Goal: Submit feedback/report problem: Submit feedback/report problem

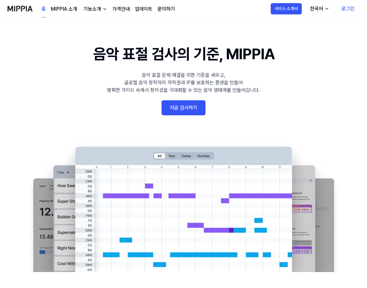
click at [348, 7] on link "로그인" at bounding box center [347, 9] width 23 height 18
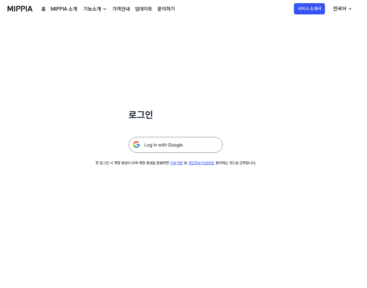
click at [187, 142] on img at bounding box center [176, 145] width 94 height 16
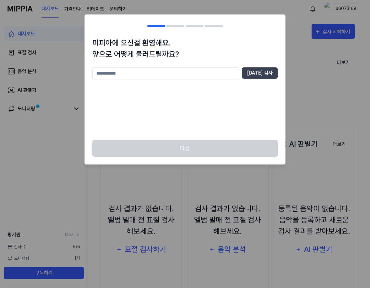
click at [144, 76] on input "text" at bounding box center [165, 73] width 147 height 13
type input "********"
click at [262, 77] on button "[DATE] 검사" at bounding box center [260, 72] width 36 height 11
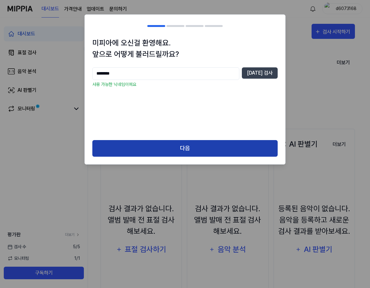
click at [184, 151] on button "다음" at bounding box center [184, 148] width 185 height 17
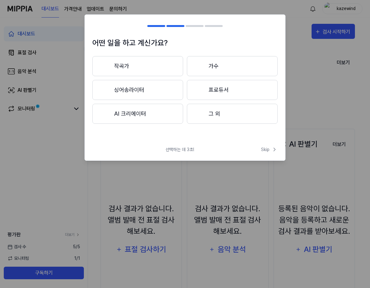
click at [157, 66] on button "작곡가" at bounding box center [137, 66] width 91 height 20
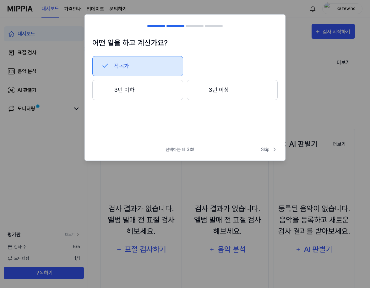
click at [154, 26] on div at bounding box center [156, 26] width 18 height 2
click at [267, 146] on span "Skip" at bounding box center [269, 149] width 17 height 7
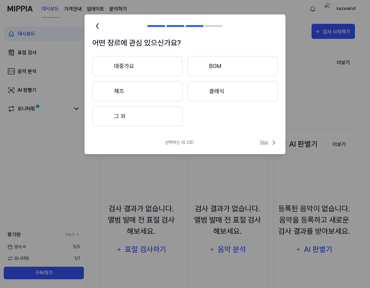
click at [266, 142] on span "Skip" at bounding box center [268, 143] width 18 height 8
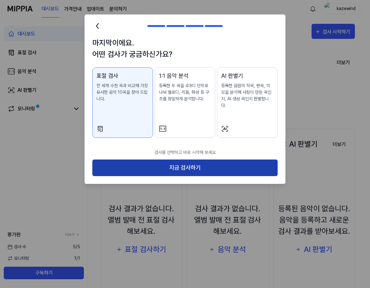
click at [163, 162] on button "지금 검사하기" at bounding box center [184, 168] width 185 height 17
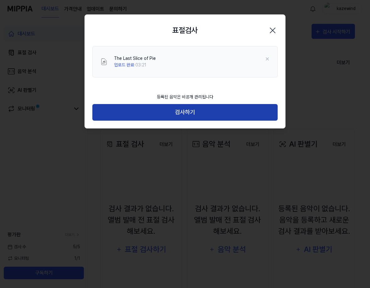
click at [184, 111] on button "검사하기" at bounding box center [184, 112] width 185 height 17
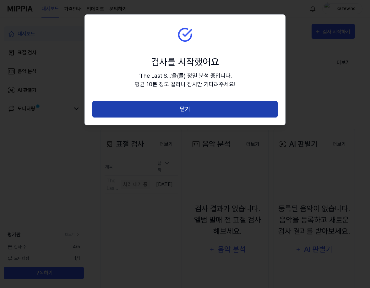
click at [204, 110] on button "닫기" at bounding box center [184, 109] width 185 height 17
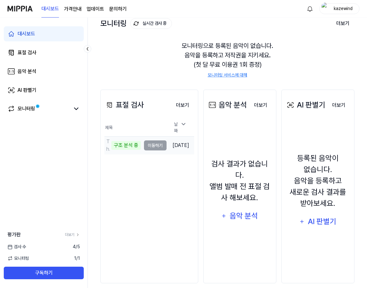
scroll to position [47, 0]
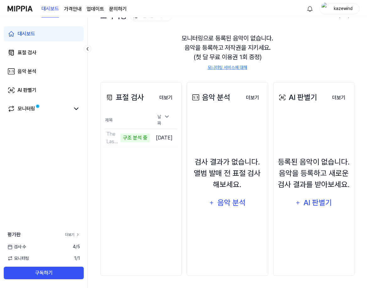
click at [66, 233] on link "더보기" at bounding box center [72, 235] width 15 height 6
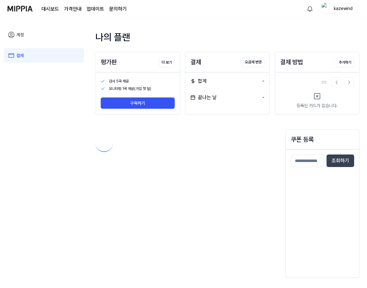
scroll to position [0, 0]
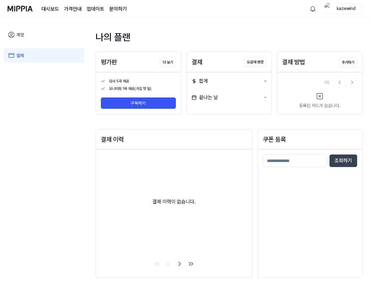
click at [62, 10] on div "대시보드 가격안내 업데이트 문의하기" at bounding box center [83, 8] width 85 height 17
click at [78, 10] on page\) "가격안내" at bounding box center [73, 9] width 18 height 8
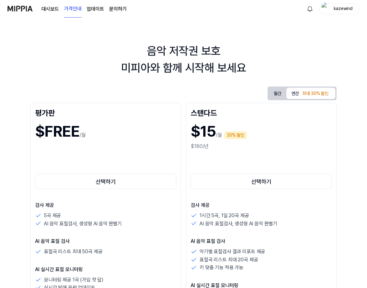
click at [22, 8] on img at bounding box center [20, 8] width 25 height 17
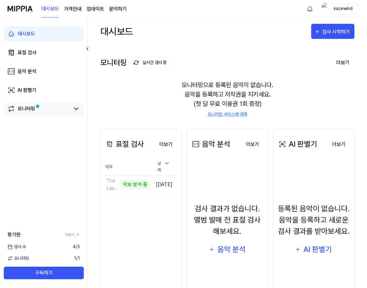
click at [73, 109] on icon at bounding box center [76, 109] width 8 height 8
click at [74, 110] on icon at bounding box center [76, 109] width 4 height 2
click at [75, 107] on icon at bounding box center [76, 109] width 8 height 8
click at [33, 132] on div "대시보드 표절 검사 음악 분석 AI 판별기 모니터링 평가판 더보기 검사 수 4 / 5 모니터링 1 / 1 구독하기" at bounding box center [44, 153] width 88 height 271
click at [79, 149] on div "대시보드 표절 검사 음악 분석 AI 판별기 모니터링 평가판 더보기 검사 수 4 / 5 모니터링 1 / 1 구독하기" at bounding box center [44, 153] width 88 height 271
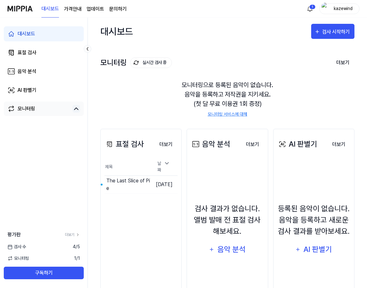
click at [106, 105] on div "모니터링으로 등록된 음악이 없습니다. 음악을 등록하고 저작권을 지키세요. (첫 달 무료 이용권 1회 증정) 모니터링 서비스에 대해" at bounding box center [227, 99] width 254 height 52
click at [77, 258] on span "1 / 1" at bounding box center [77, 258] width 6 height 7
click at [127, 180] on button "이동하기" at bounding box center [138, 185] width 23 height 10
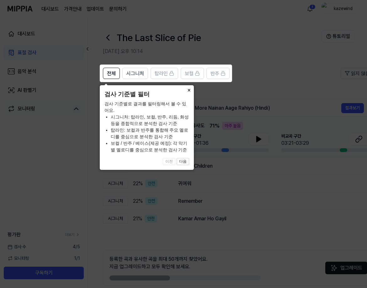
click at [187, 88] on button "×" at bounding box center [189, 89] width 10 height 9
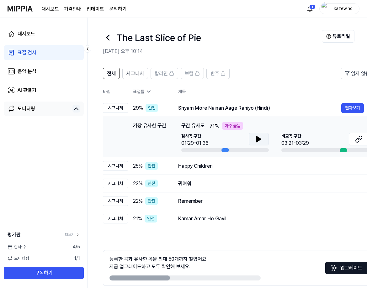
click at [255, 140] on icon at bounding box center [259, 140] width 8 height 8
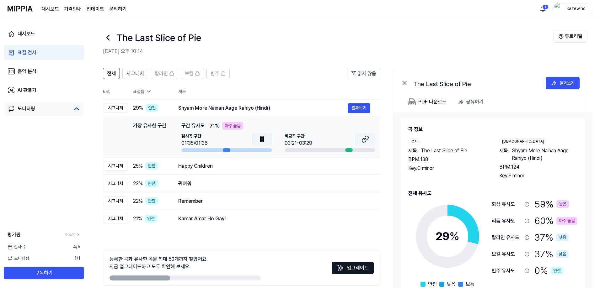
click at [369, 140] on button at bounding box center [365, 139] width 20 height 13
click at [359, 109] on button "결과보기" at bounding box center [359, 108] width 23 height 10
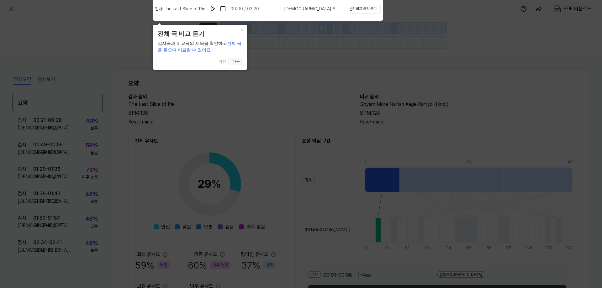
click at [237, 62] on button "다음" at bounding box center [236, 62] width 13 height 8
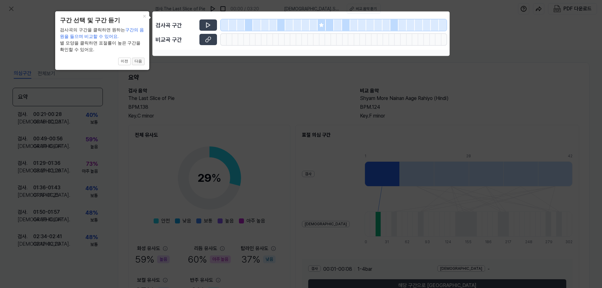
click at [137, 64] on button "다음" at bounding box center [138, 62] width 13 height 8
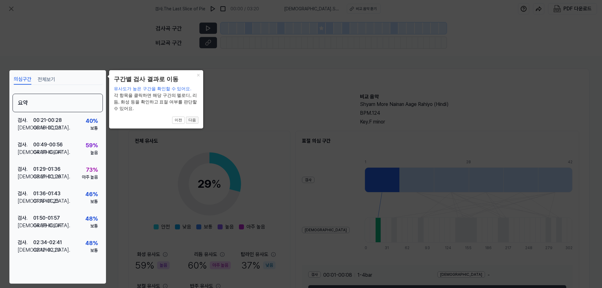
click at [191, 120] on button "다음" at bounding box center [192, 121] width 13 height 8
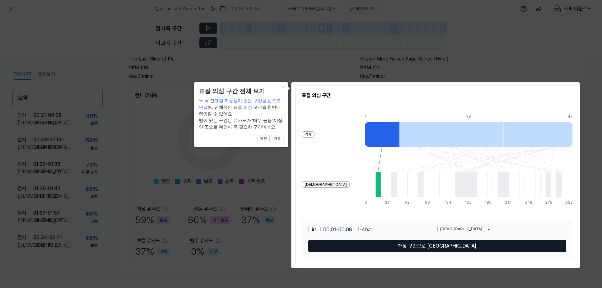
click at [369, 245] on button "해당 구간으로 [GEOGRAPHIC_DATA]" at bounding box center [437, 246] width 258 height 13
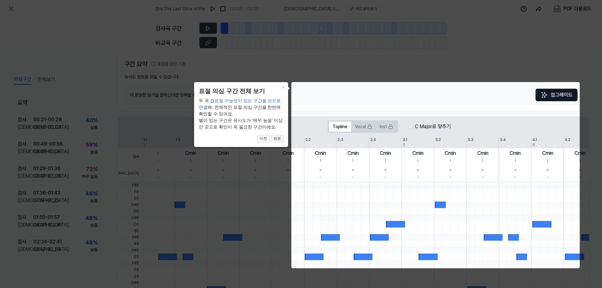
click at [275, 139] on button "완료" at bounding box center [277, 139] width 13 height 8
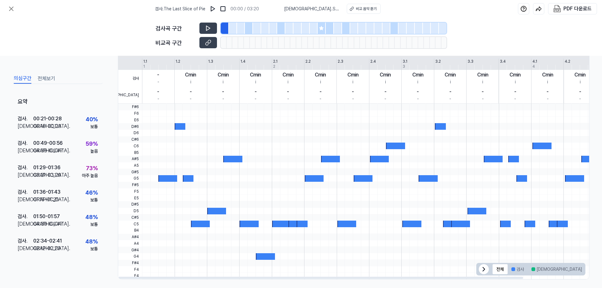
scroll to position [128, 0]
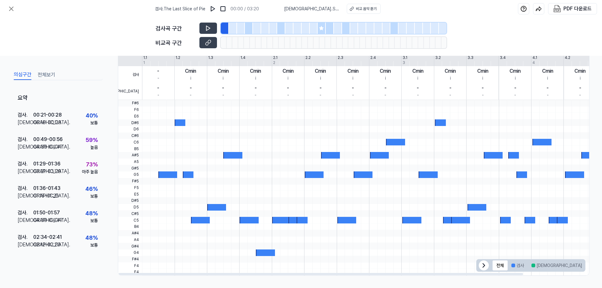
click at [369, 267] on icon at bounding box center [484, 266] width 8 height 8
click at [369, 264] on span "전체 검사 비교 겹치는 부분" at bounding box center [578, 265] width 15 height 13
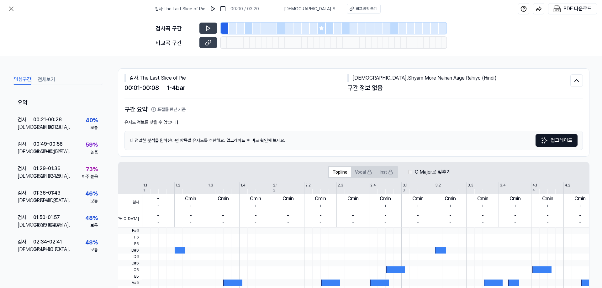
scroll to position [94, 0]
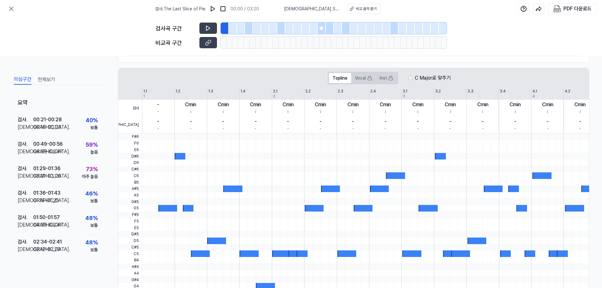
click at [325, 139] on div at bounding box center [401, 137] width 518 height 7
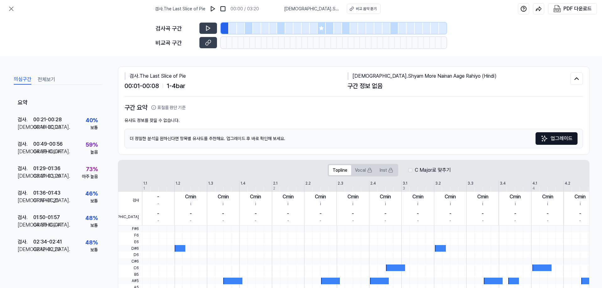
scroll to position [0, 0]
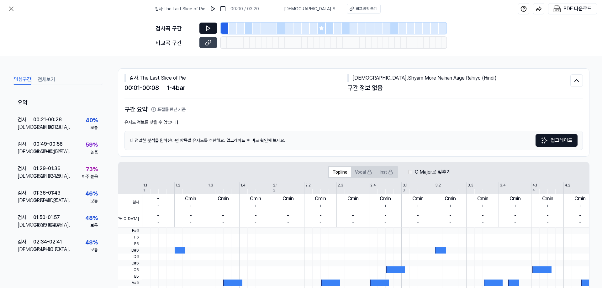
click at [210, 26] on icon at bounding box center [208, 28] width 6 height 6
click at [226, 31] on div at bounding box center [225, 28] width 8 height 11
click at [323, 31] on div at bounding box center [322, 28] width 8 height 11
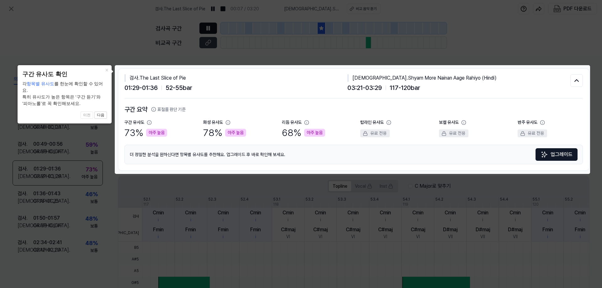
click at [369, 80] on div "[DEMOGRAPHIC_DATA] . Shyam More Nainan Aage Rahiyo (Hindi)" at bounding box center [459, 78] width 223 height 8
click at [369, 89] on span "117 - 120 bar" at bounding box center [405, 87] width 30 height 9
click at [369, 78] on icon at bounding box center [577, 81] width 8 height 8
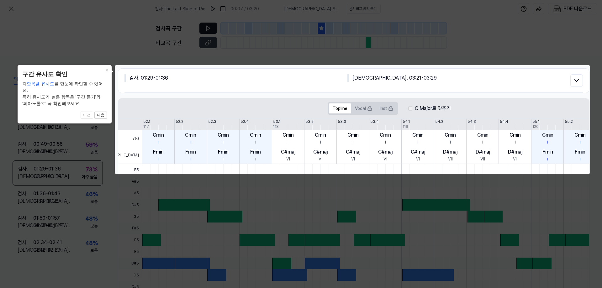
click at [369, 47] on icon at bounding box center [301, 144] width 602 height 288
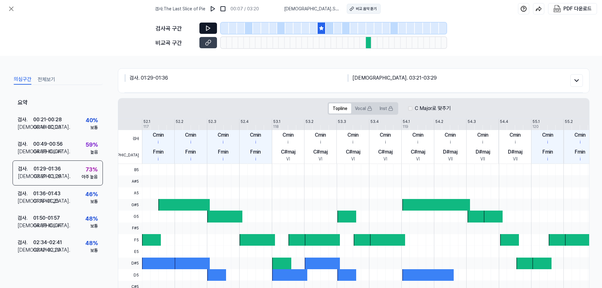
click at [359, 7] on div "비교 음악 듣기" at bounding box center [366, 9] width 21 height 6
click at [211, 44] on button at bounding box center [208, 42] width 18 height 11
click at [11, 6] on icon at bounding box center [12, 9] width 8 height 8
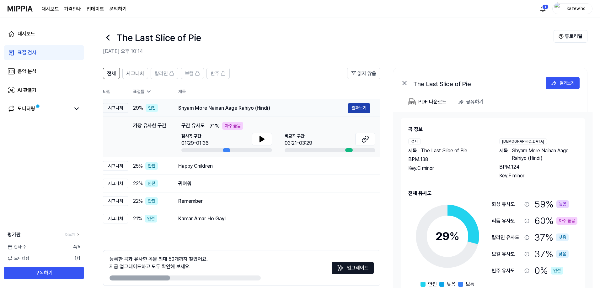
click at [364, 108] on button "결과보기" at bounding box center [359, 108] width 23 height 10
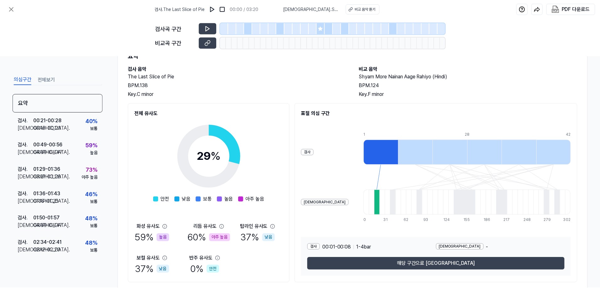
scroll to position [45, 0]
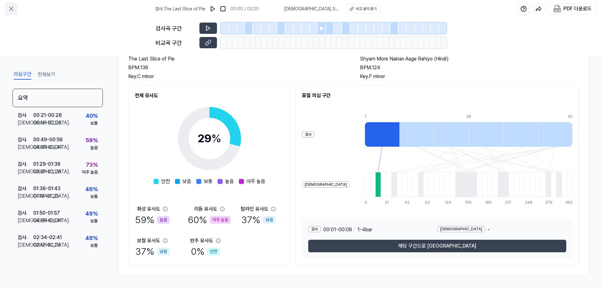
click at [6, 8] on button at bounding box center [11, 9] width 13 height 13
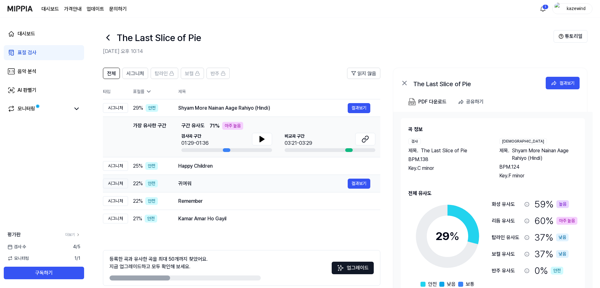
scroll to position [28, 0]
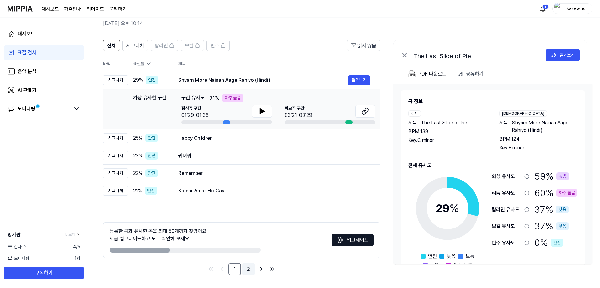
click at [249, 269] on link "2" at bounding box center [248, 269] width 13 height 13
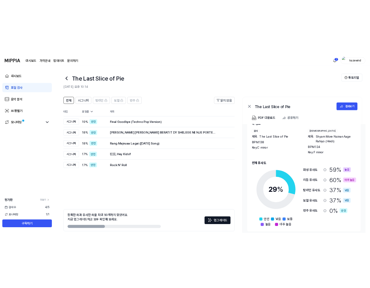
scroll to position [0, 0]
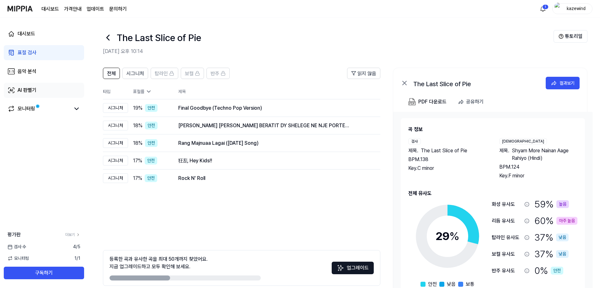
click at [44, 88] on link "AI 판별기" at bounding box center [44, 90] width 80 height 15
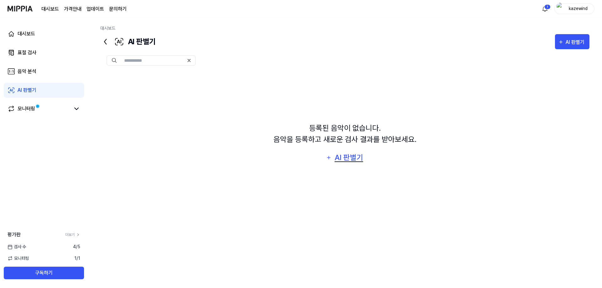
click at [354, 158] on div "AI 판별기" at bounding box center [349, 158] width 30 height 12
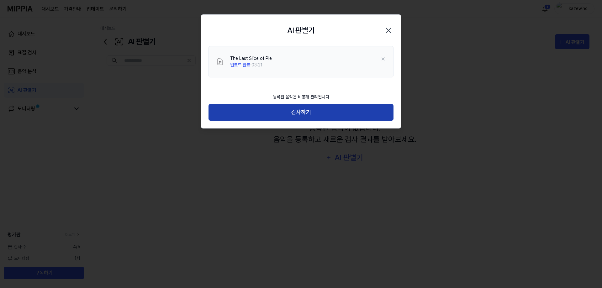
click at [296, 111] on button "검사하기" at bounding box center [301, 112] width 185 height 17
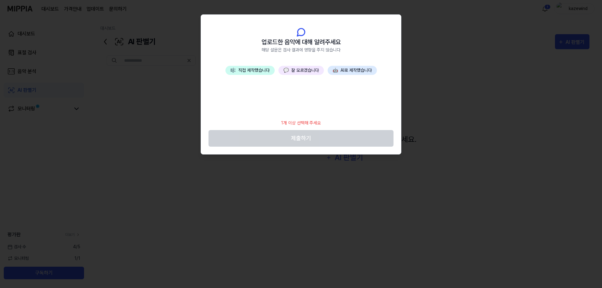
click at [254, 71] on button "🎼 직접 제작했습니다" at bounding box center [250, 70] width 49 height 9
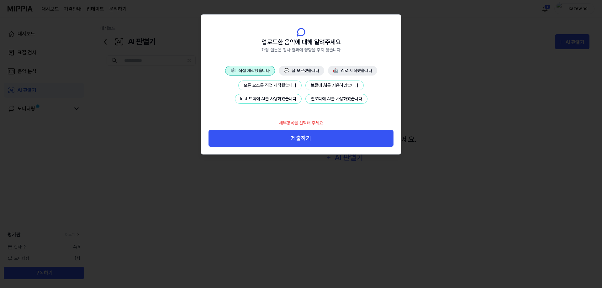
click at [351, 73] on button "🤖 AI로 제작했습니다" at bounding box center [352, 71] width 49 height 10
click at [271, 84] on button "완전히 AI로 제작했습니다" at bounding box center [270, 86] width 55 height 10
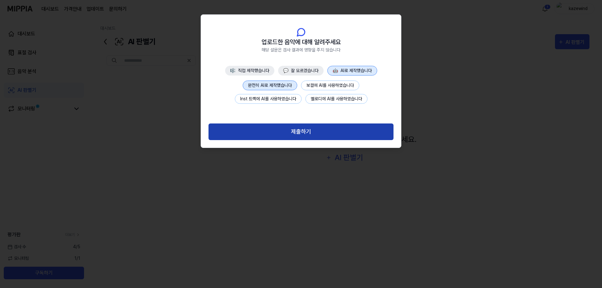
click at [290, 132] on button "제출하기" at bounding box center [301, 132] width 185 height 17
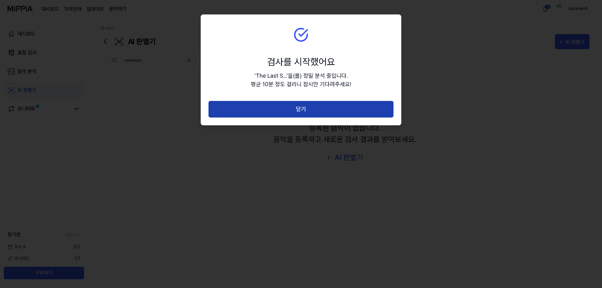
click at [299, 108] on button "닫기" at bounding box center [301, 109] width 185 height 17
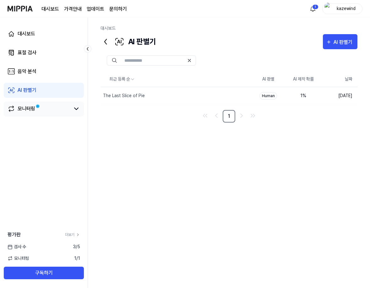
click at [48, 110] on link "모니터링" at bounding box center [39, 109] width 62 height 8
